Goal: Transaction & Acquisition: Obtain resource

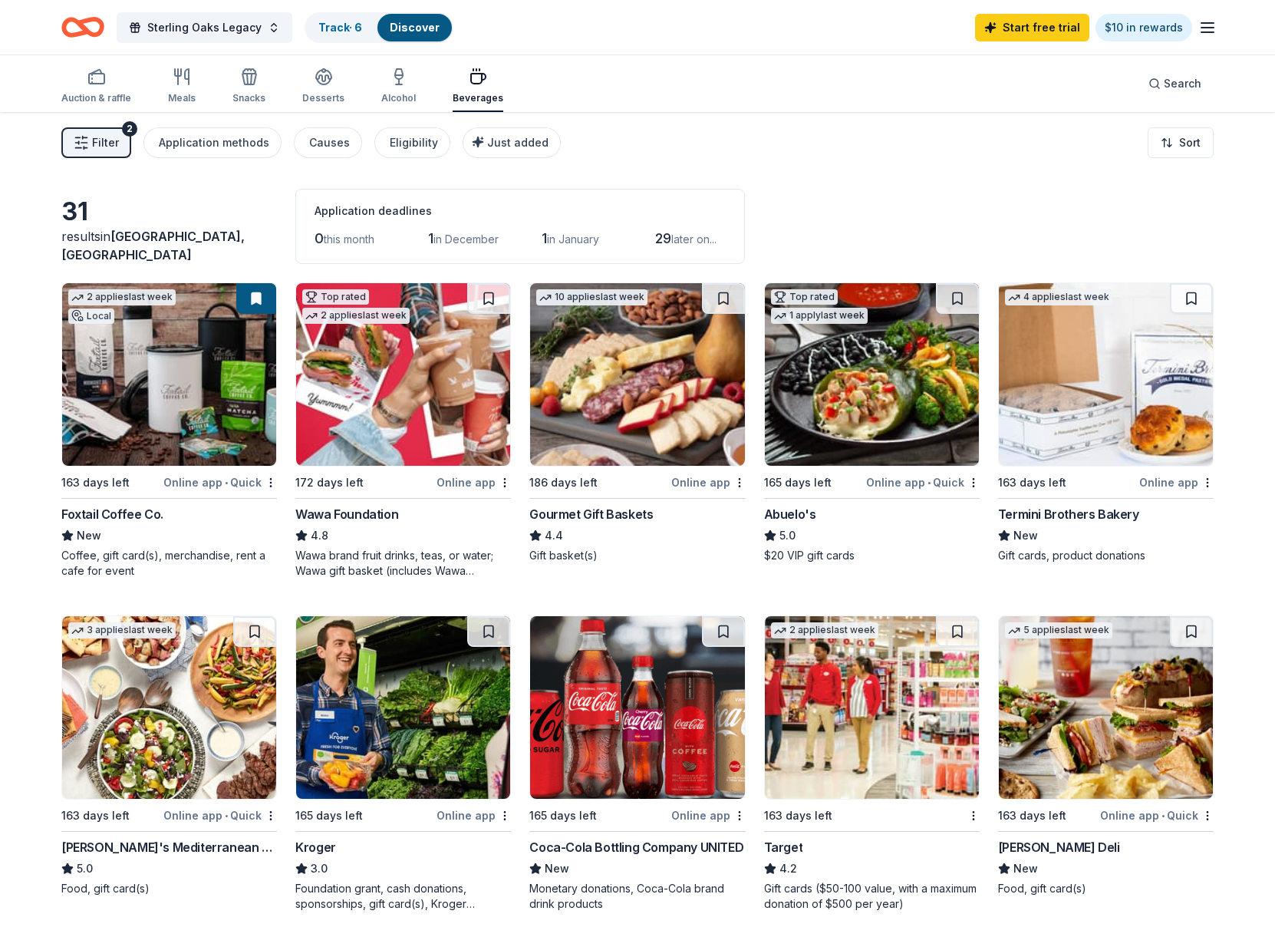
click at [75, 28] on icon "Home" at bounding box center [82, 27] width 43 height 36
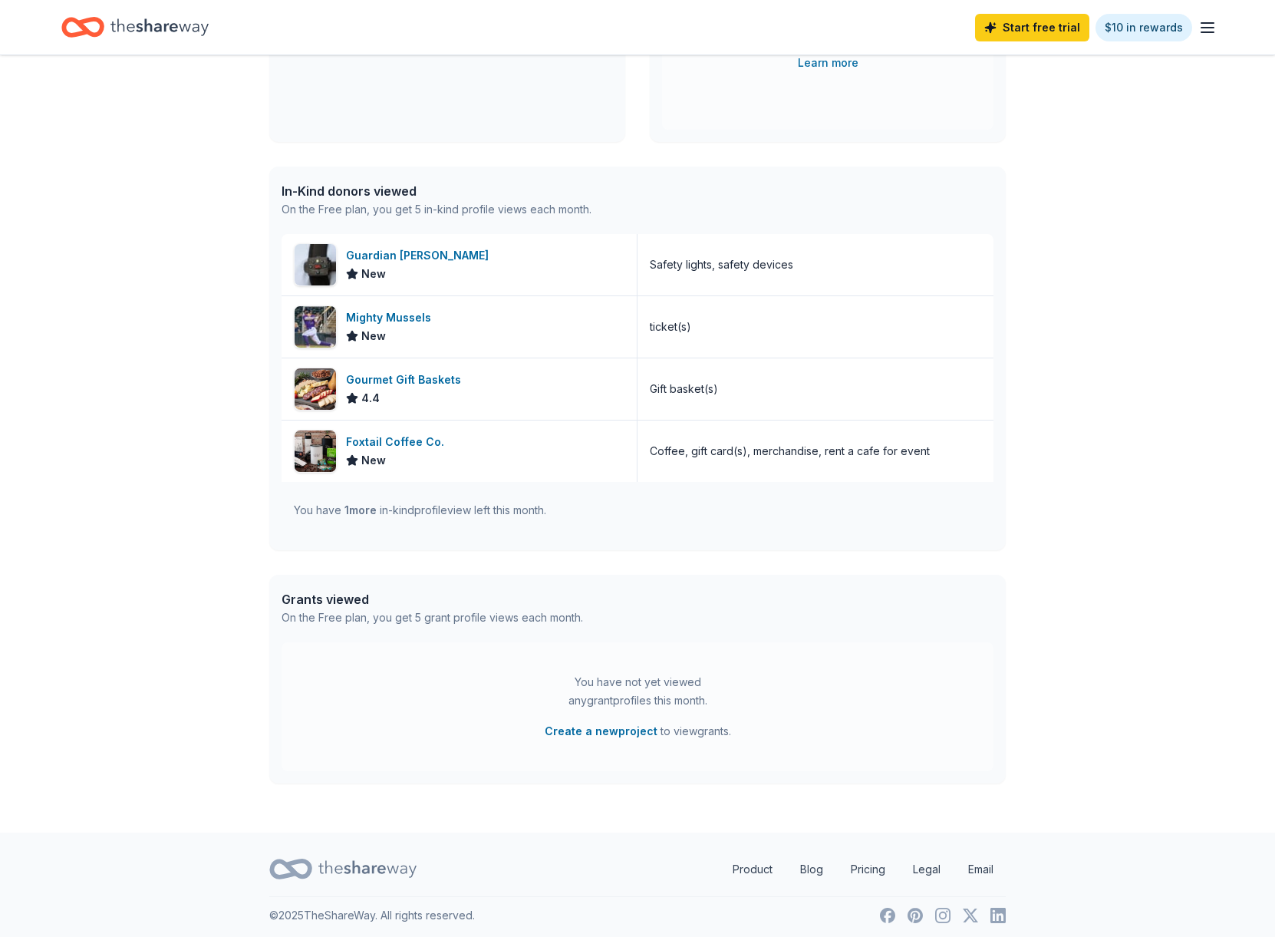
scroll to position [300, 0]
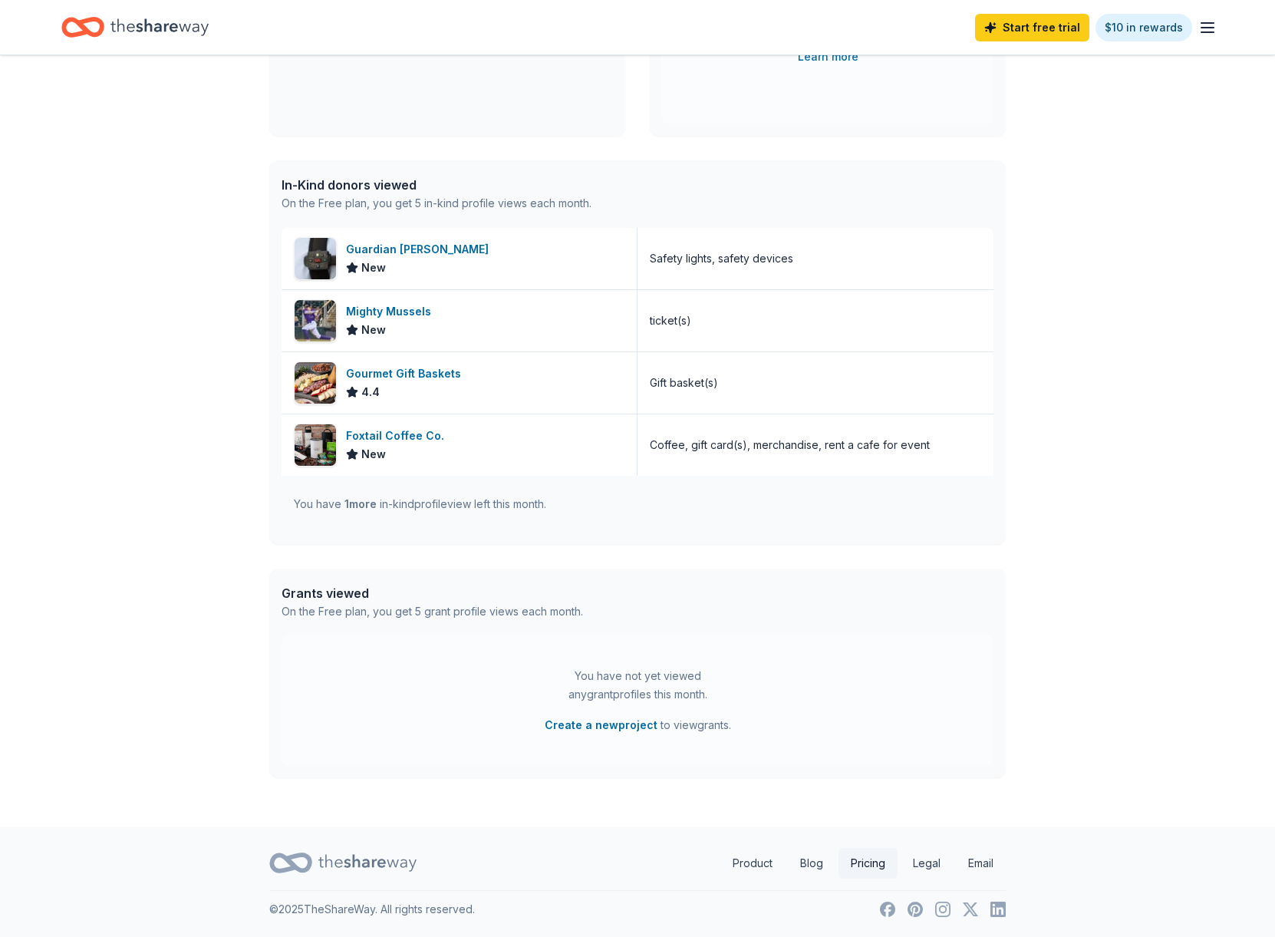
click at [864, 870] on link "Pricing" at bounding box center [868, 863] width 59 height 31
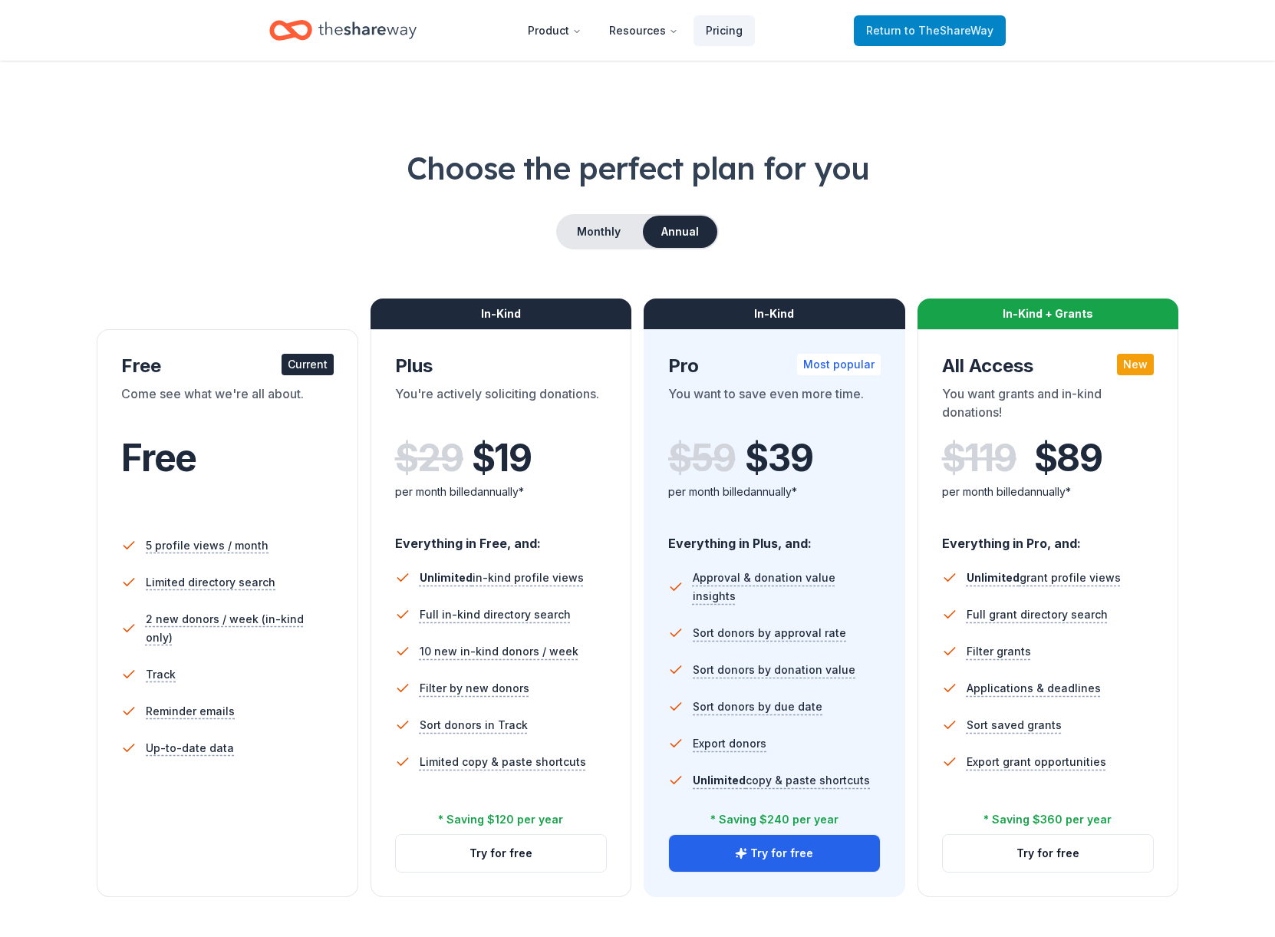
click at [942, 26] on span "to TheShareWay" at bounding box center [949, 30] width 89 height 13
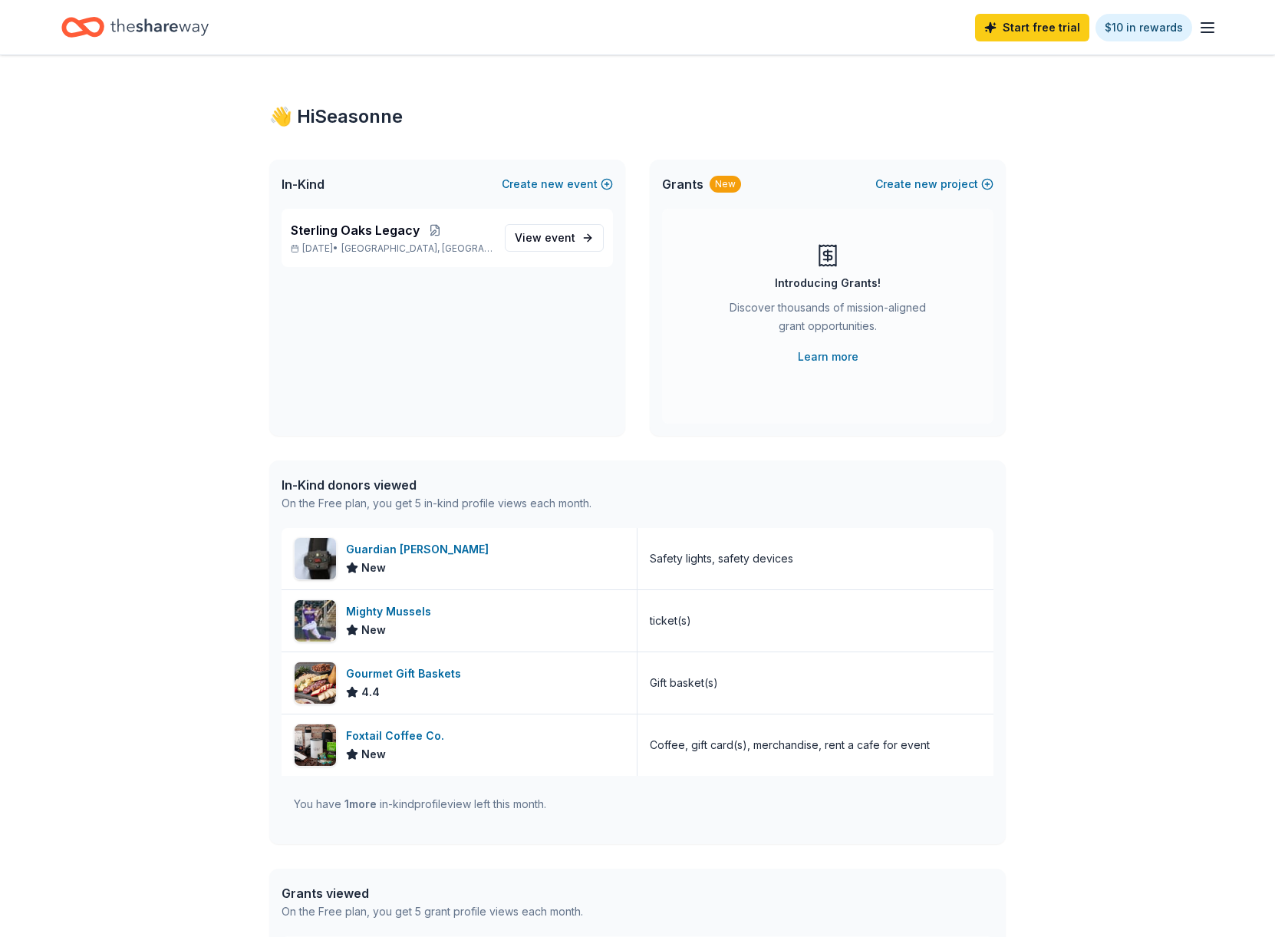
click at [124, 29] on icon "Home" at bounding box center [159, 26] width 98 height 17
click at [1210, 26] on icon "button" at bounding box center [1208, 27] width 18 height 18
click at [1016, 116] on link "Account" at bounding box center [1024, 118] width 48 height 15
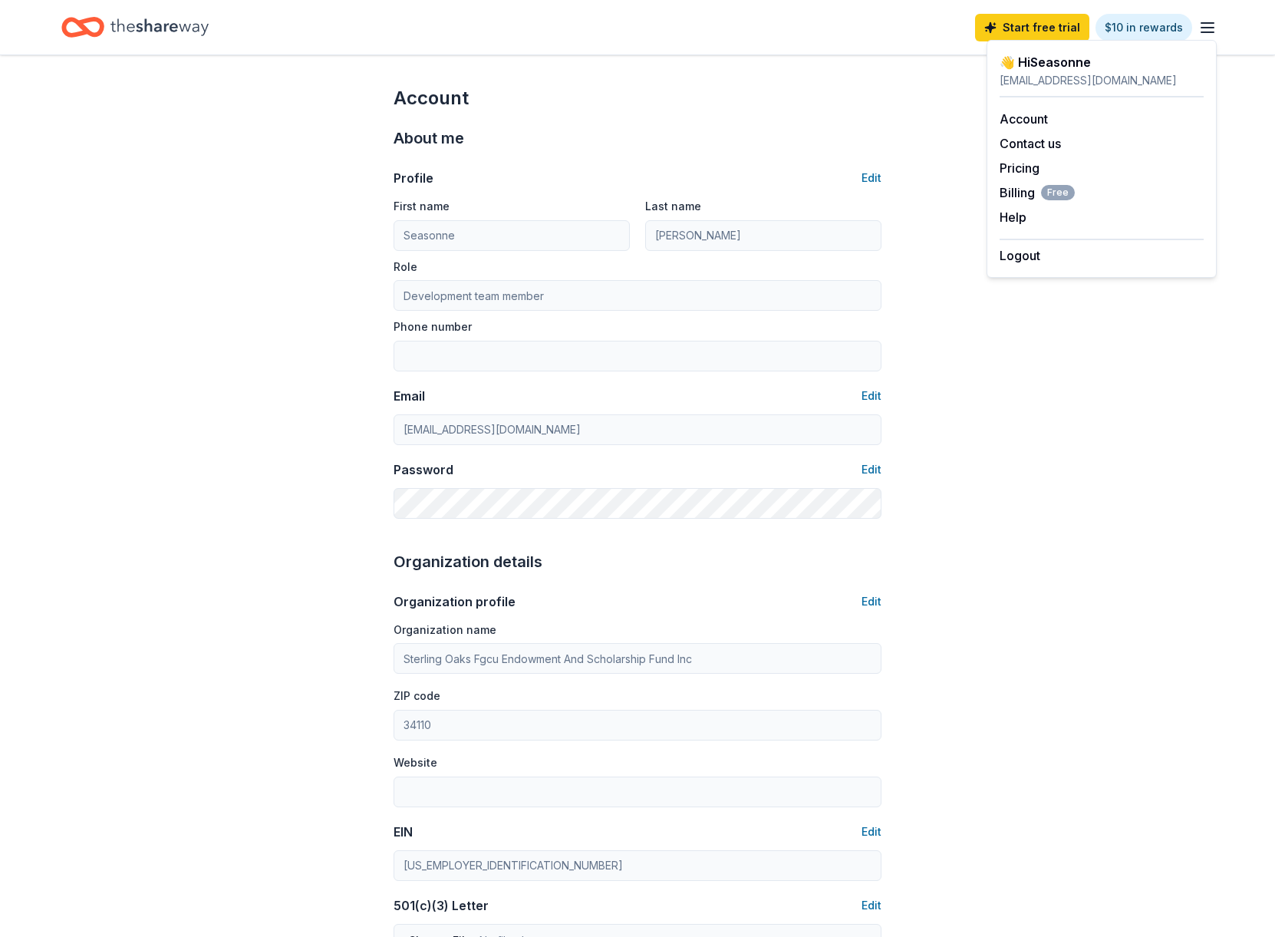
drag, startPoint x: 266, startPoint y: 159, endPoint x: 154, endPoint y: 56, distance: 152.1
click at [265, 158] on div "Account About me Profile Edit First name Seasonne Last name Hayes Role Developm…" at bounding box center [637, 740] width 1275 height 1370
click at [107, 23] on div "Home" at bounding box center [134, 27] width 147 height 36
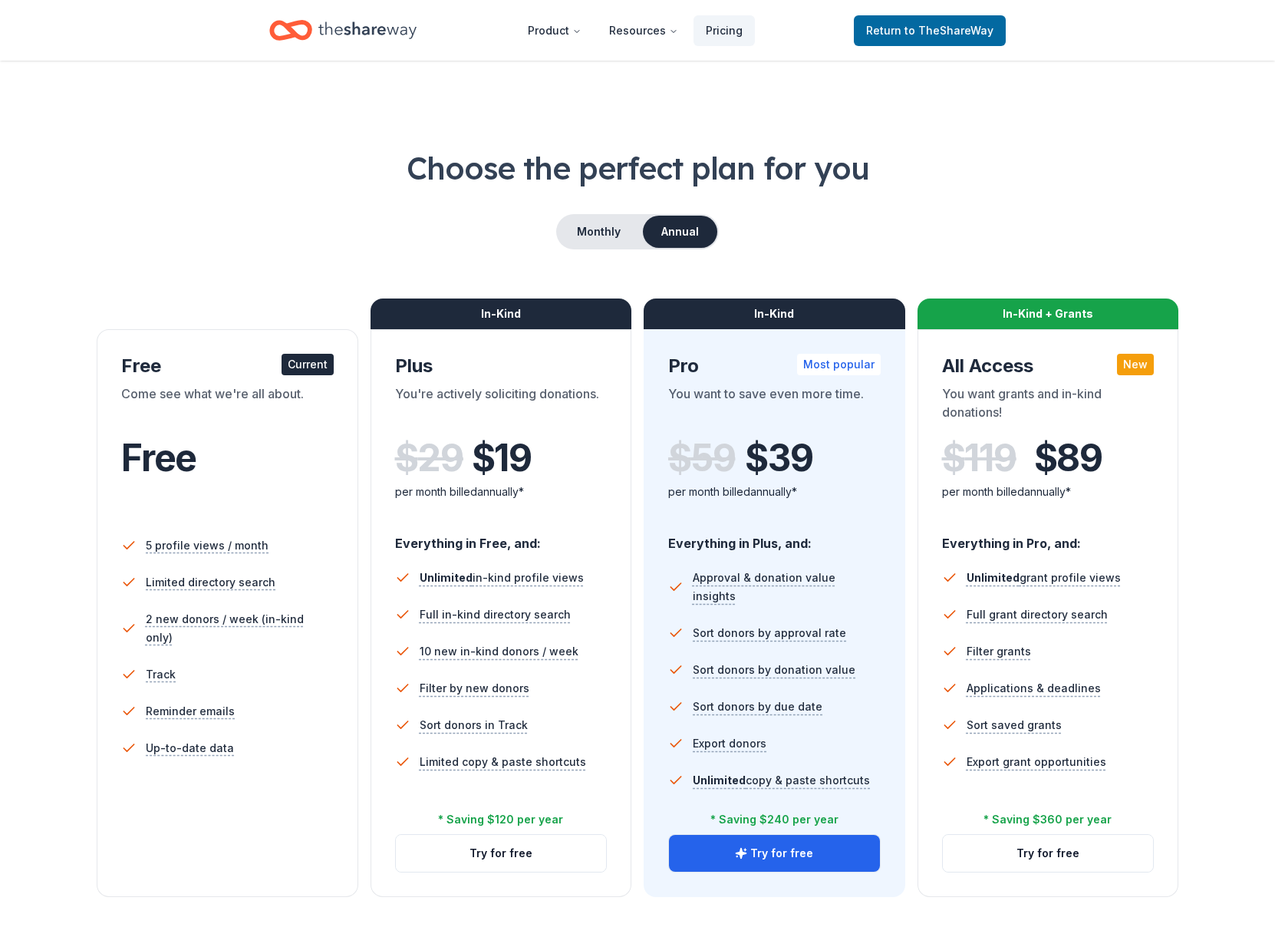
scroll to position [300, 0]
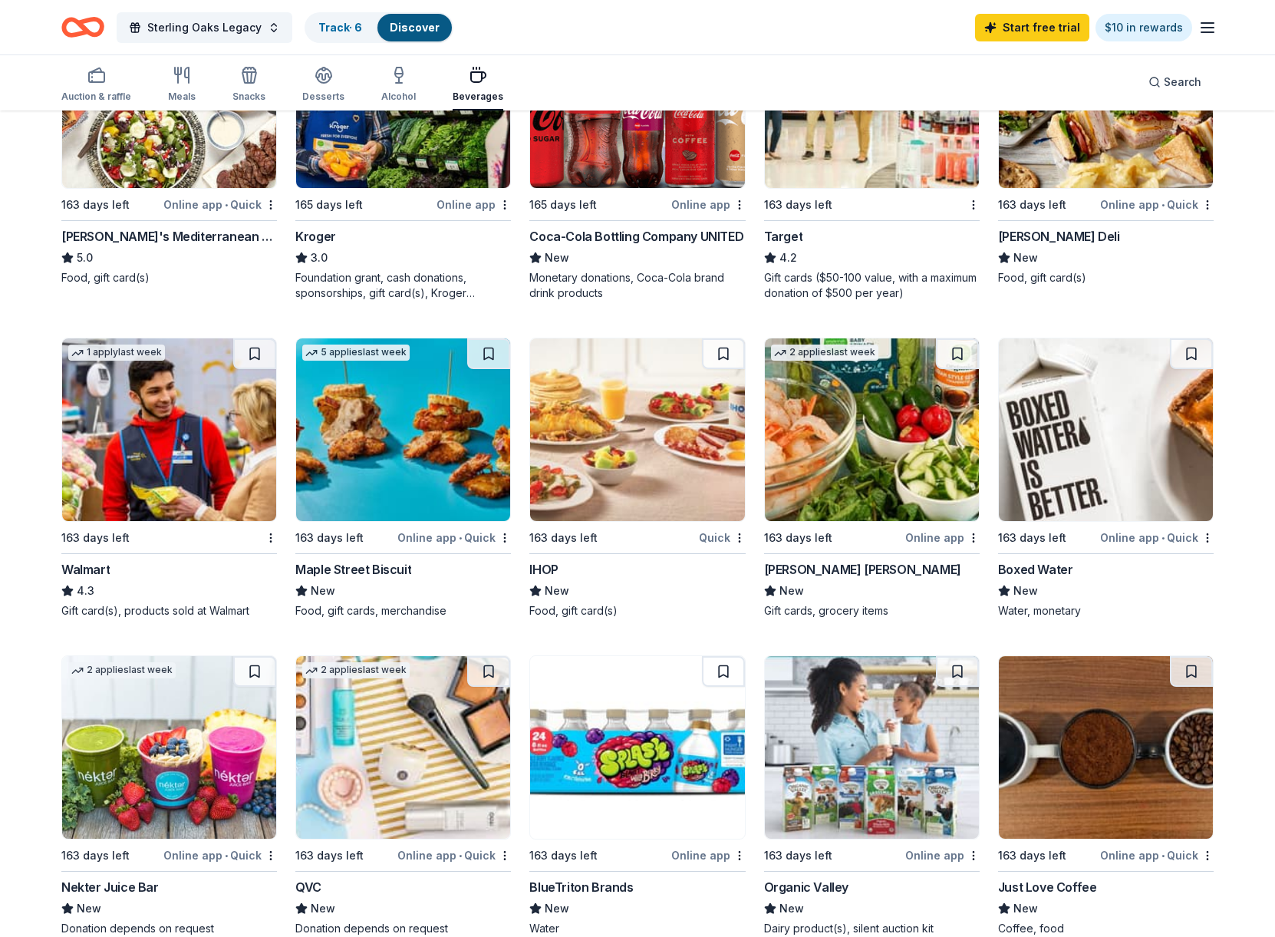
scroll to position [614, 0]
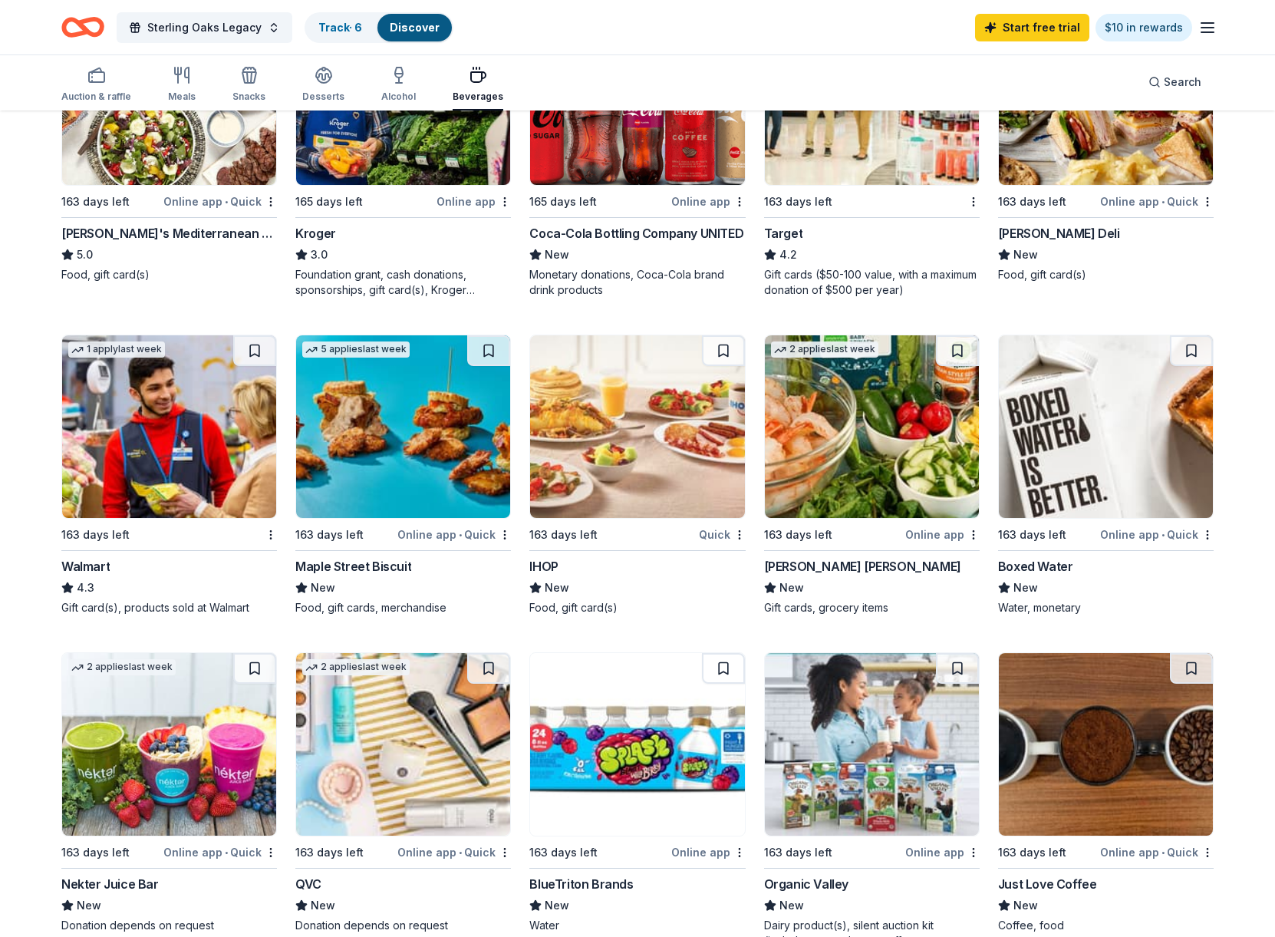
click at [842, 144] on img at bounding box center [872, 93] width 214 height 183
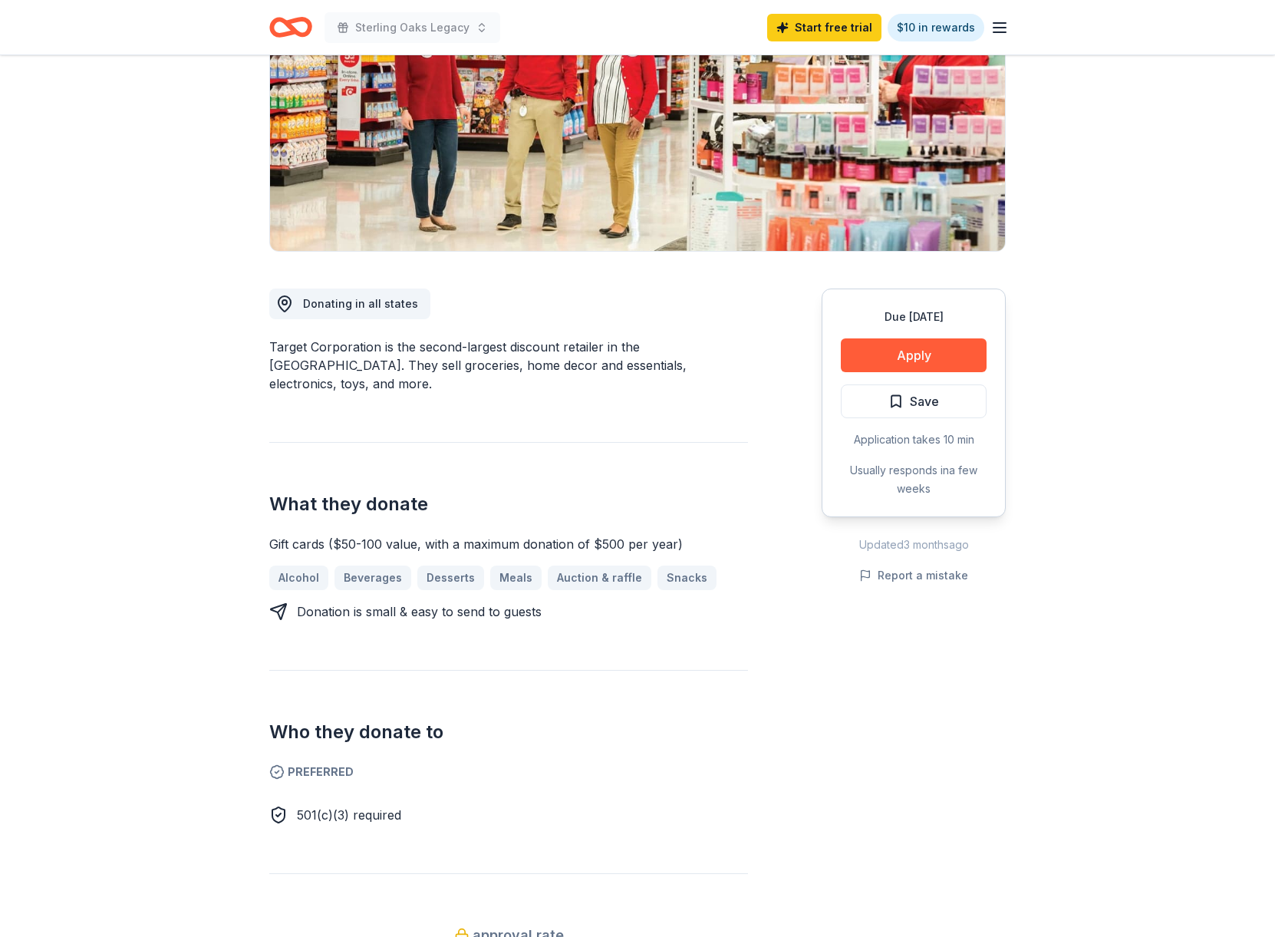
scroll to position [230, 0]
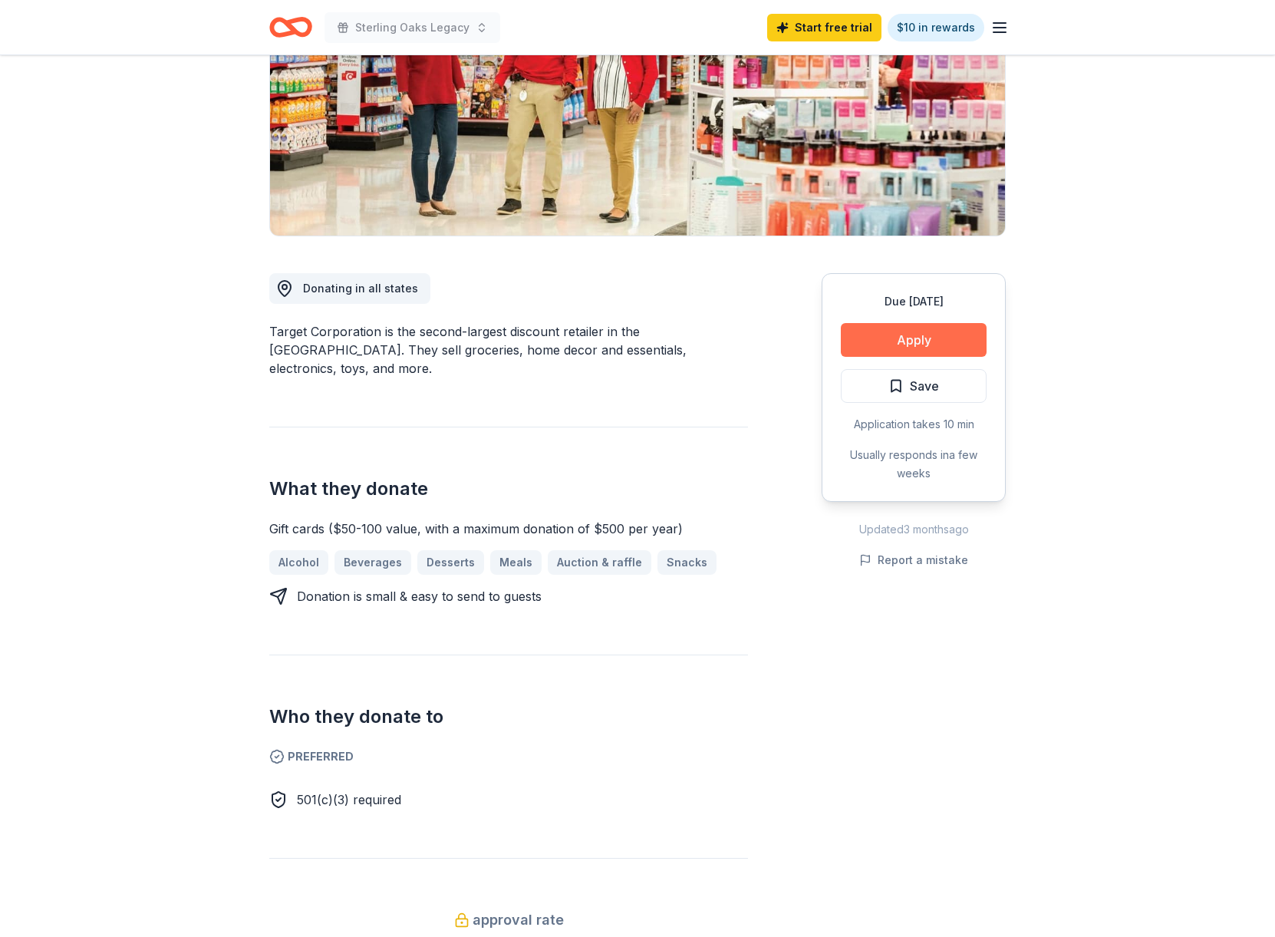
click at [949, 338] on button "Apply" at bounding box center [914, 340] width 146 height 34
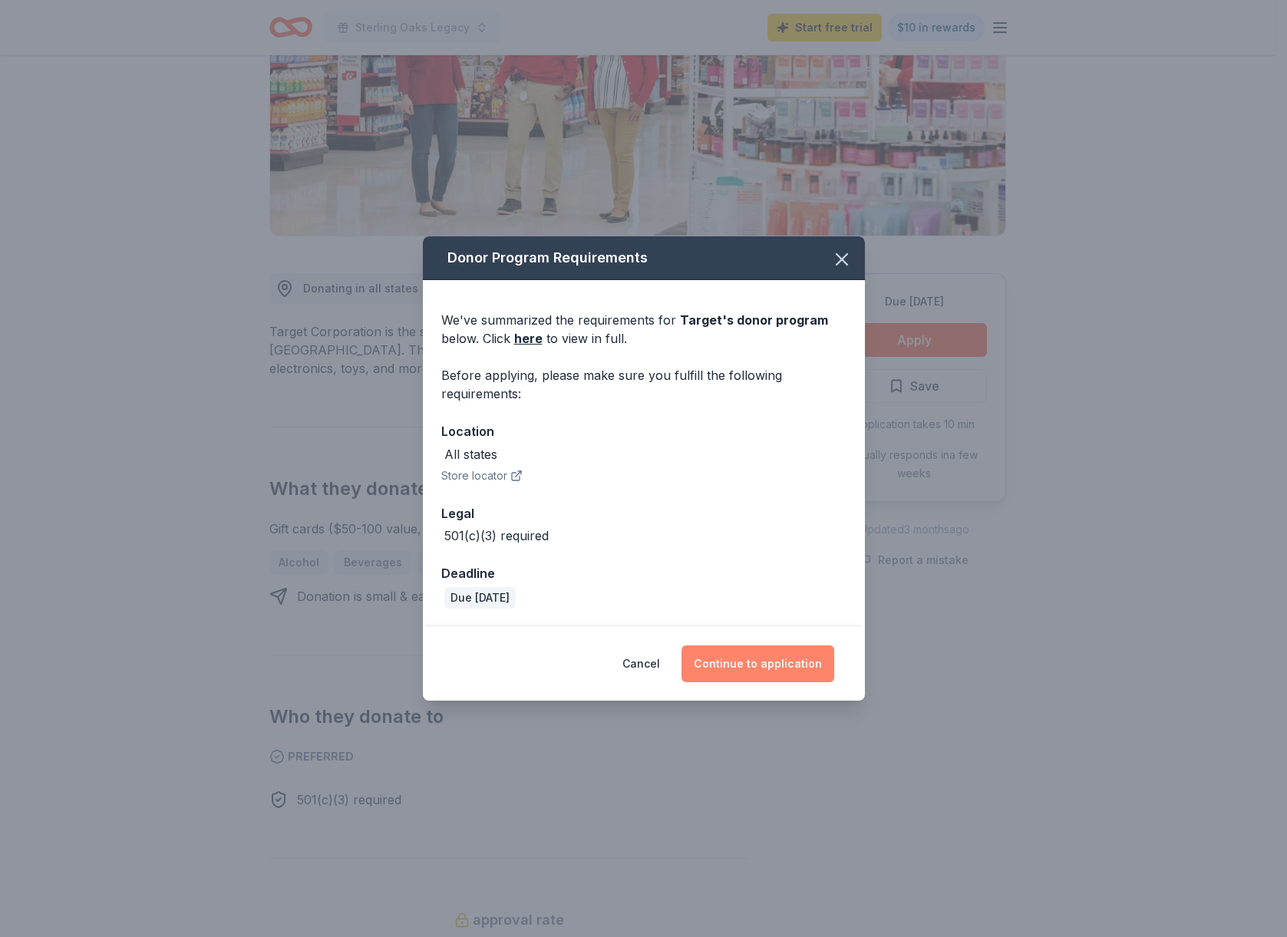
click at [750, 665] on button "Continue to application" at bounding box center [757, 663] width 153 height 37
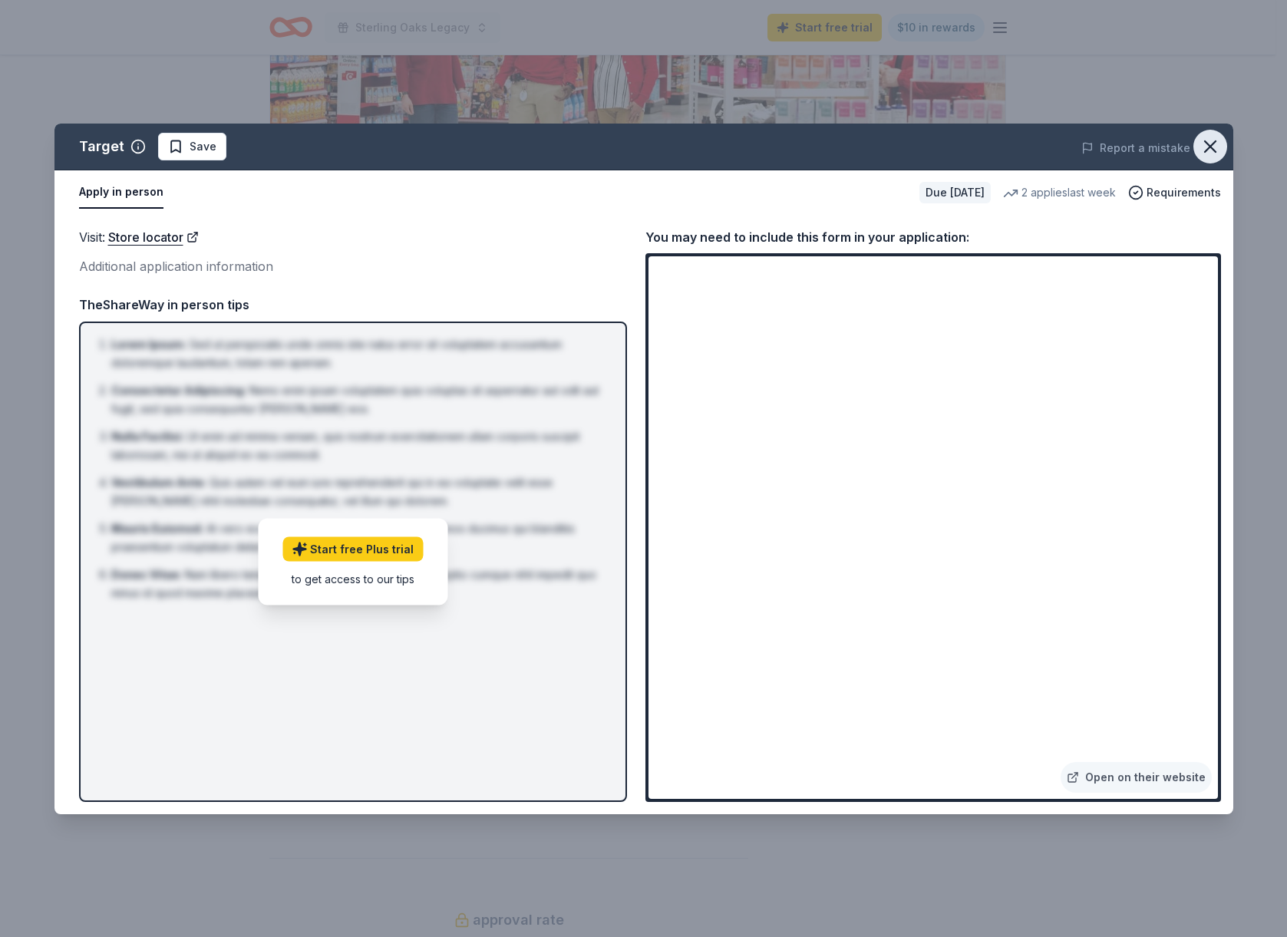
click at [1213, 143] on icon "button" at bounding box center [1210, 146] width 11 height 11
